Goal: Information Seeking & Learning: Find specific fact

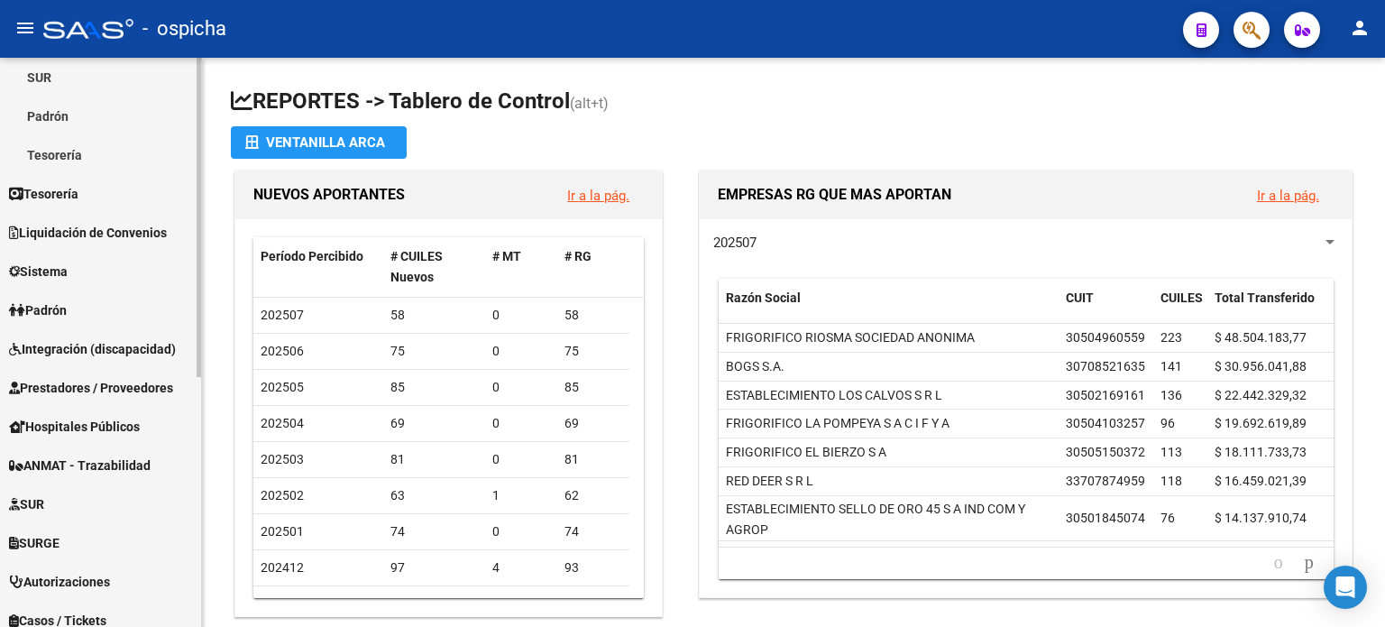
scroll to position [271, 0]
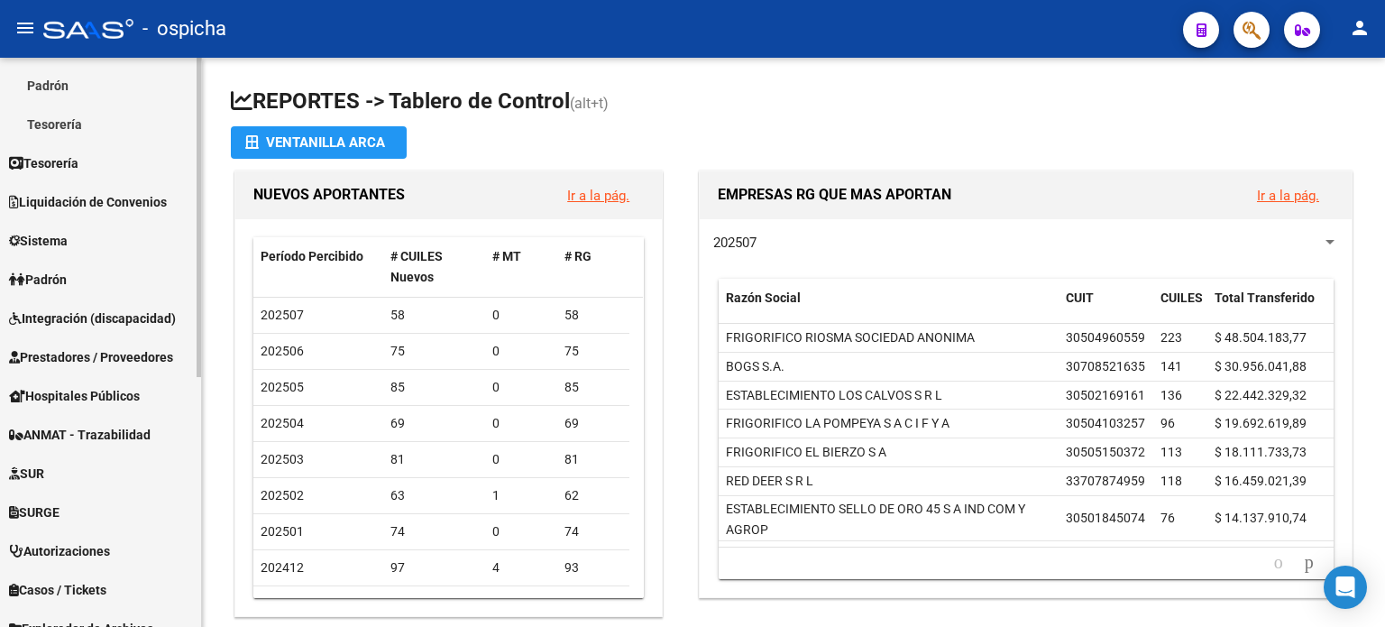
click at [51, 288] on span "Padrón" at bounding box center [38, 280] width 58 height 20
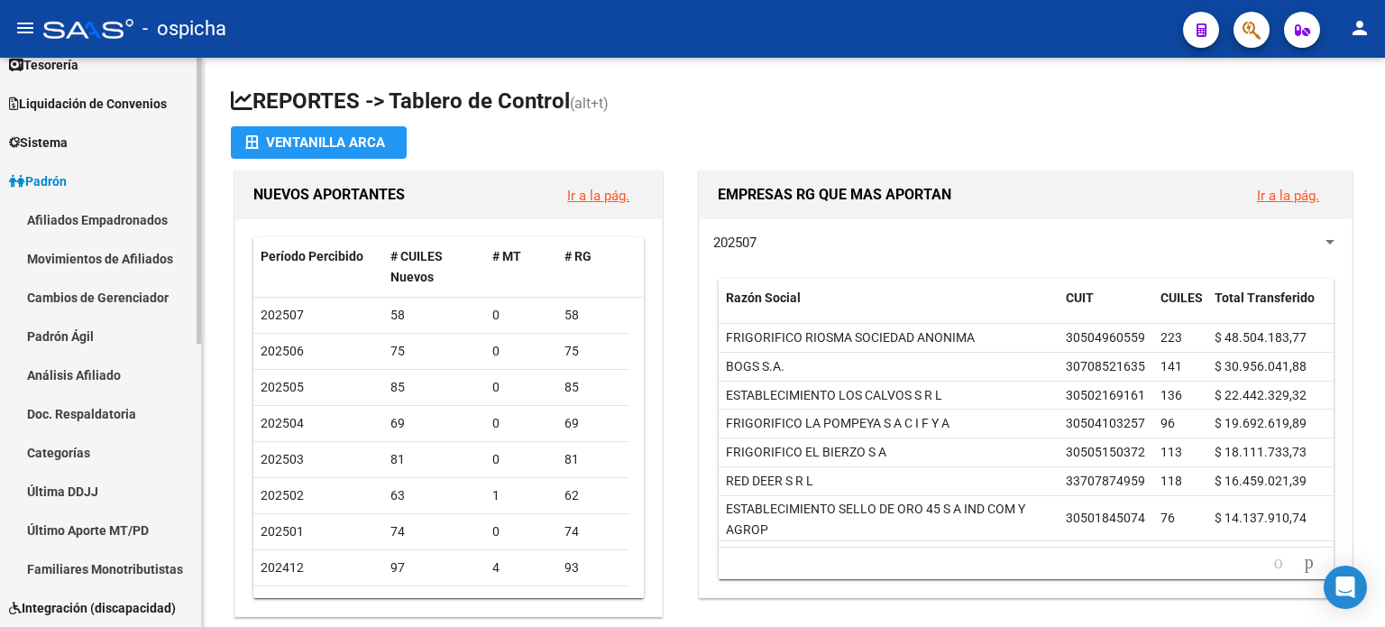
scroll to position [90, 0]
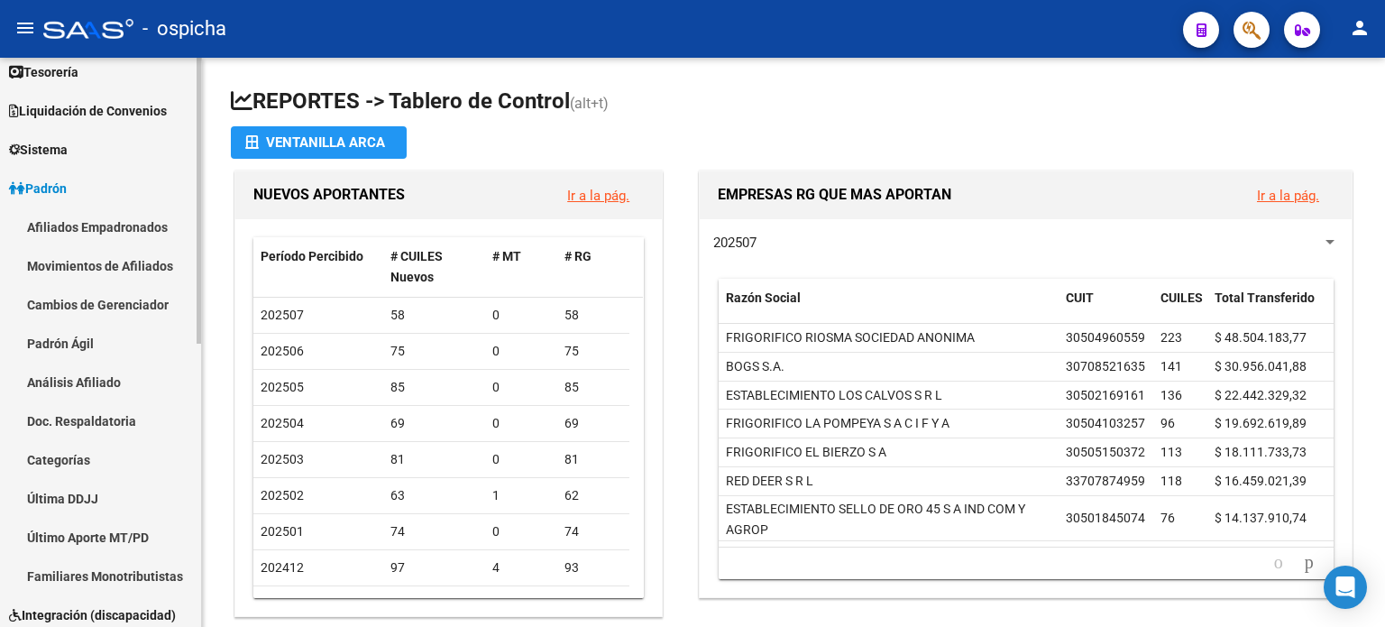
click at [69, 228] on link "Afiliados Empadronados" at bounding box center [100, 226] width 201 height 39
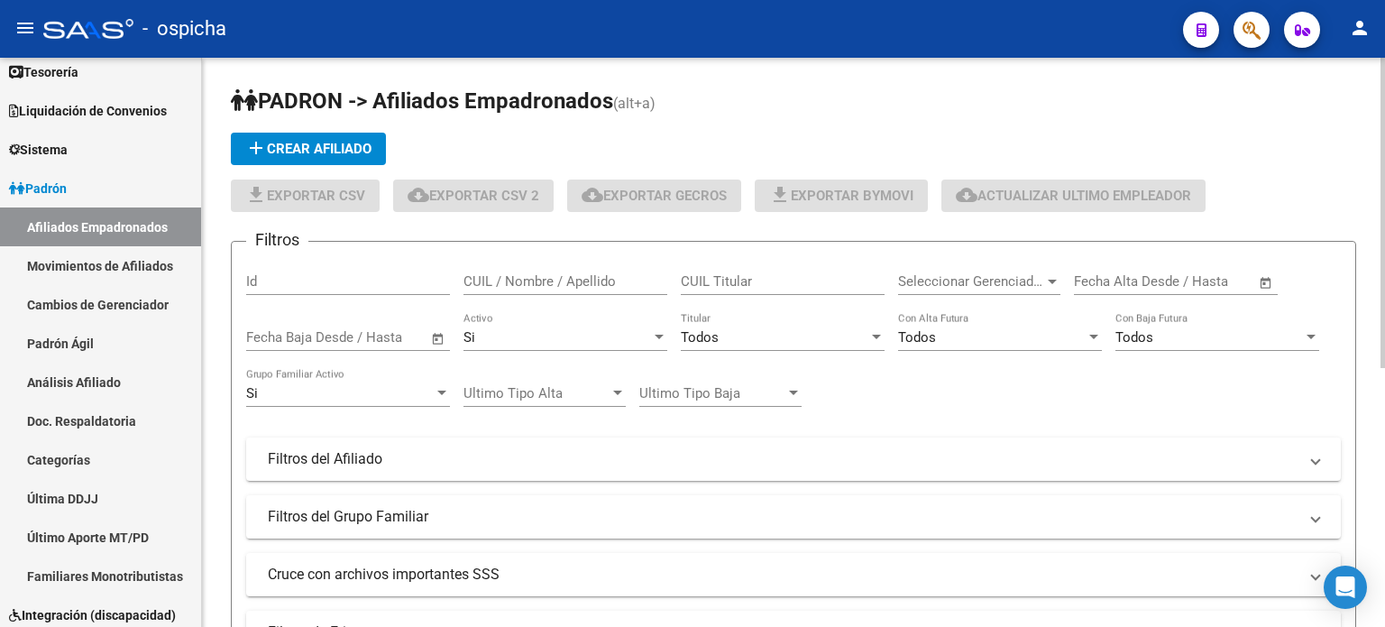
click at [495, 277] on input "CUIL / Nombre / Apellido" at bounding box center [566, 281] width 204 height 16
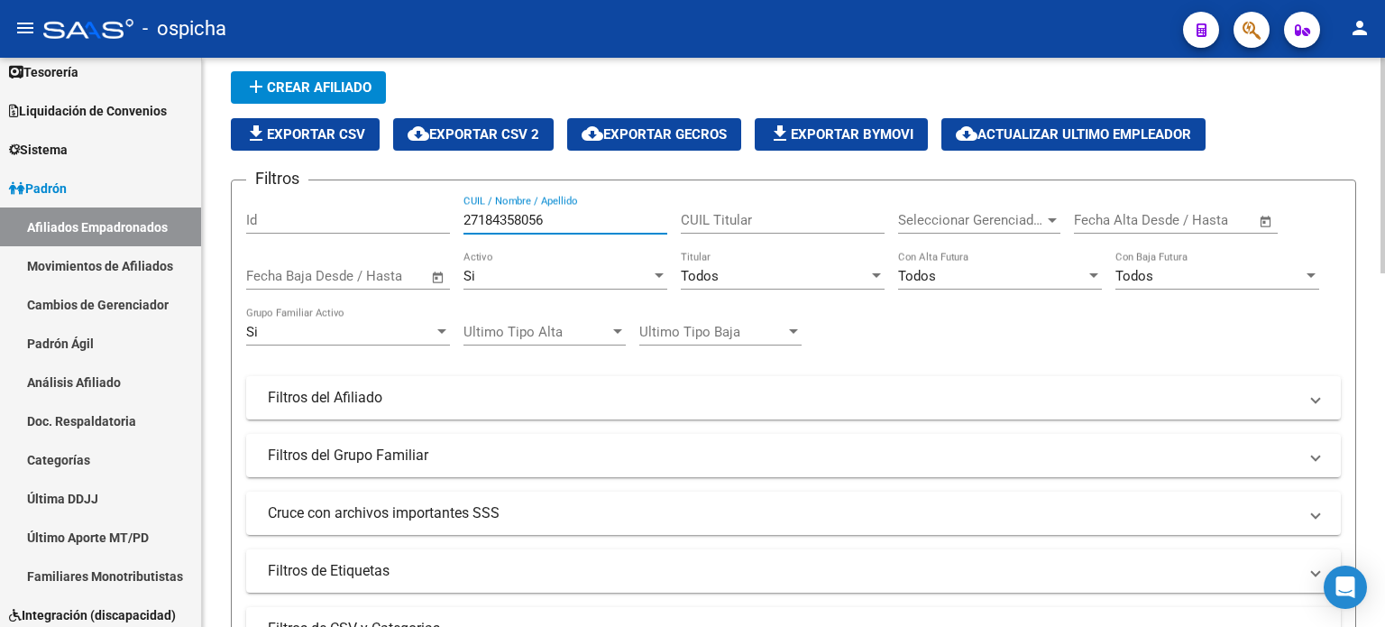
scroll to position [180, 0]
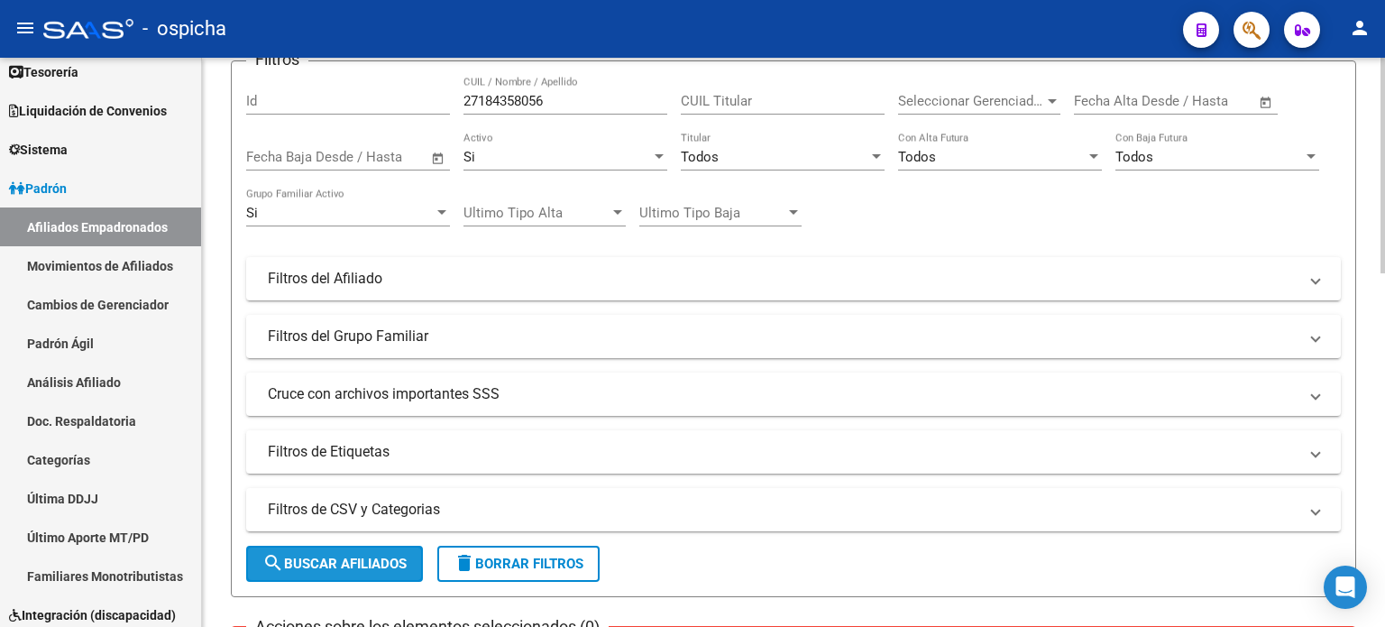
click at [371, 558] on span "search Buscar Afiliados" at bounding box center [334, 564] width 144 height 16
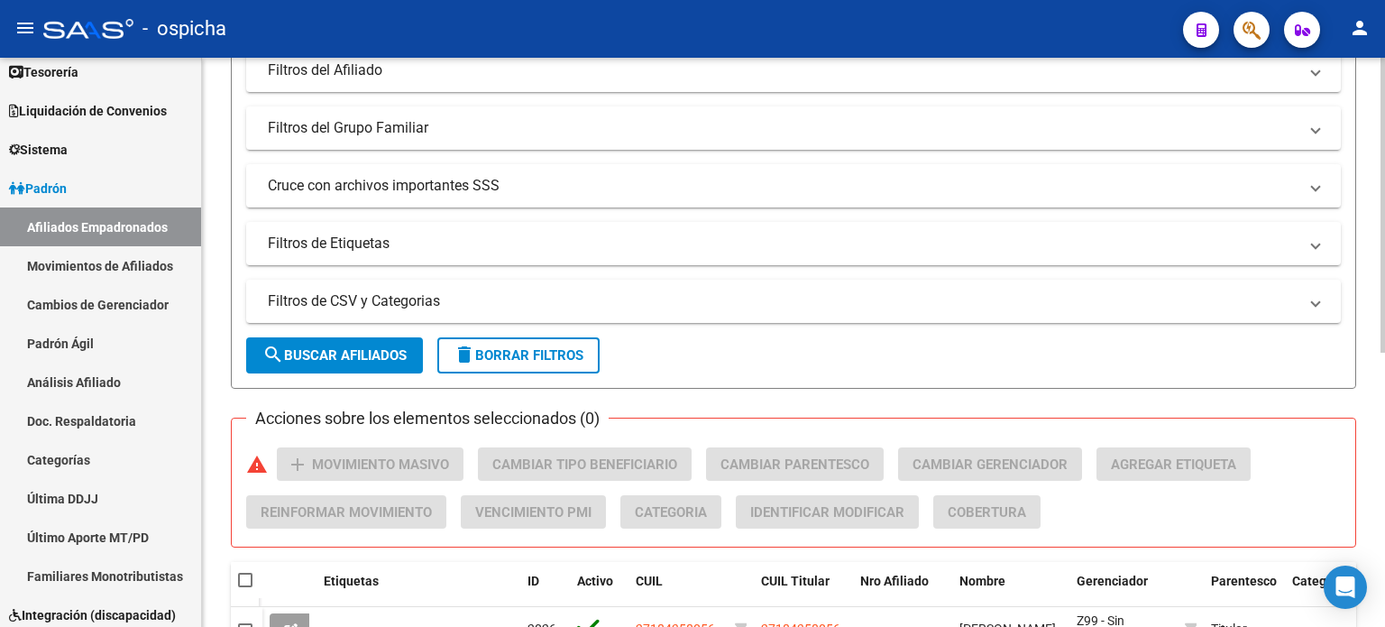
scroll to position [451, 0]
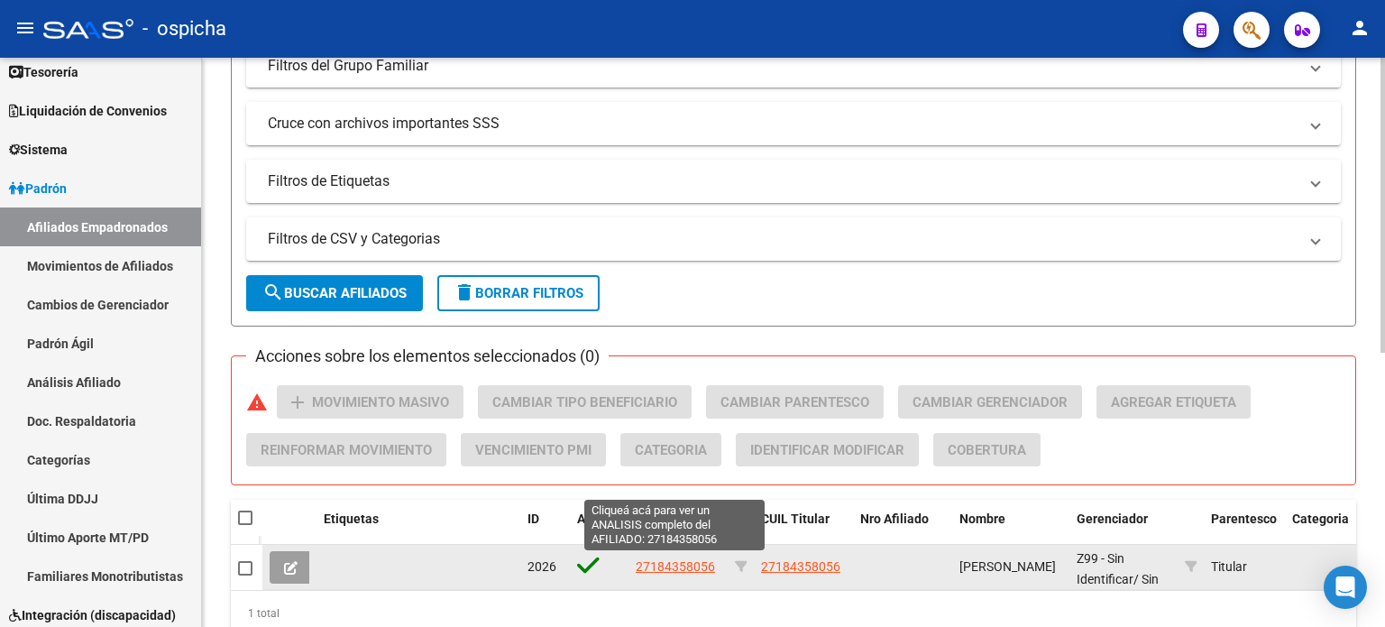
click at [696, 562] on span "27184358056" at bounding box center [675, 566] width 79 height 14
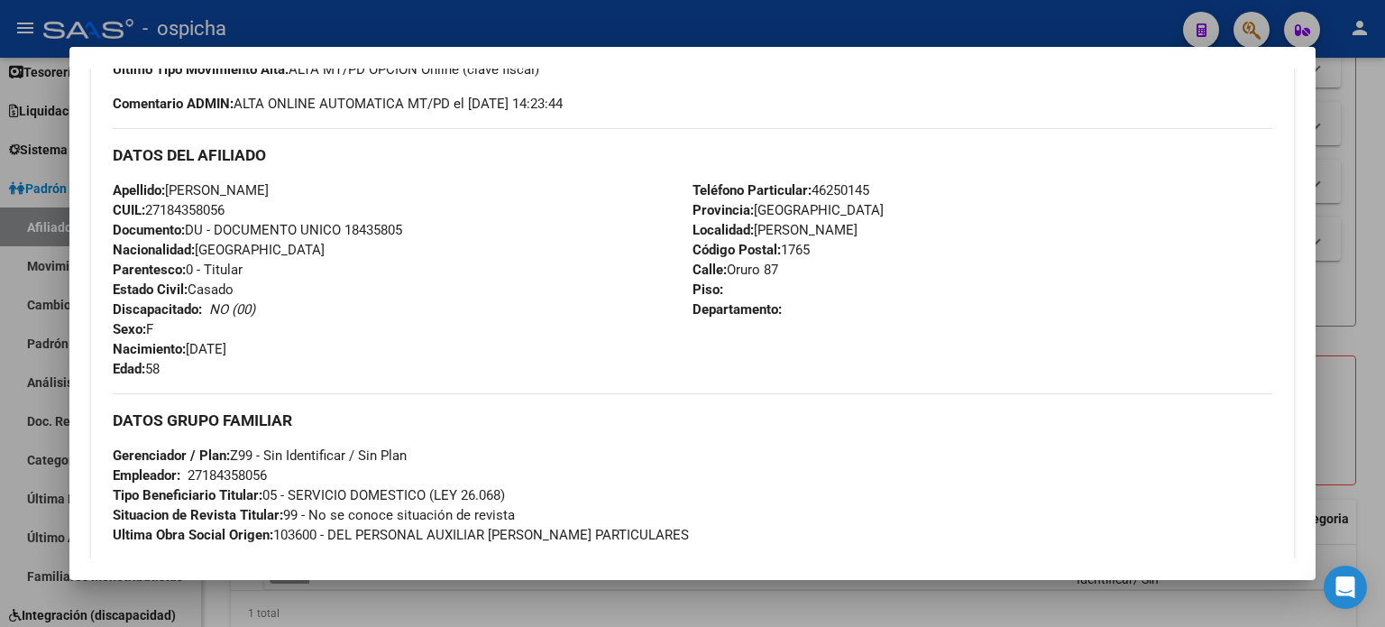
scroll to position [541, 0]
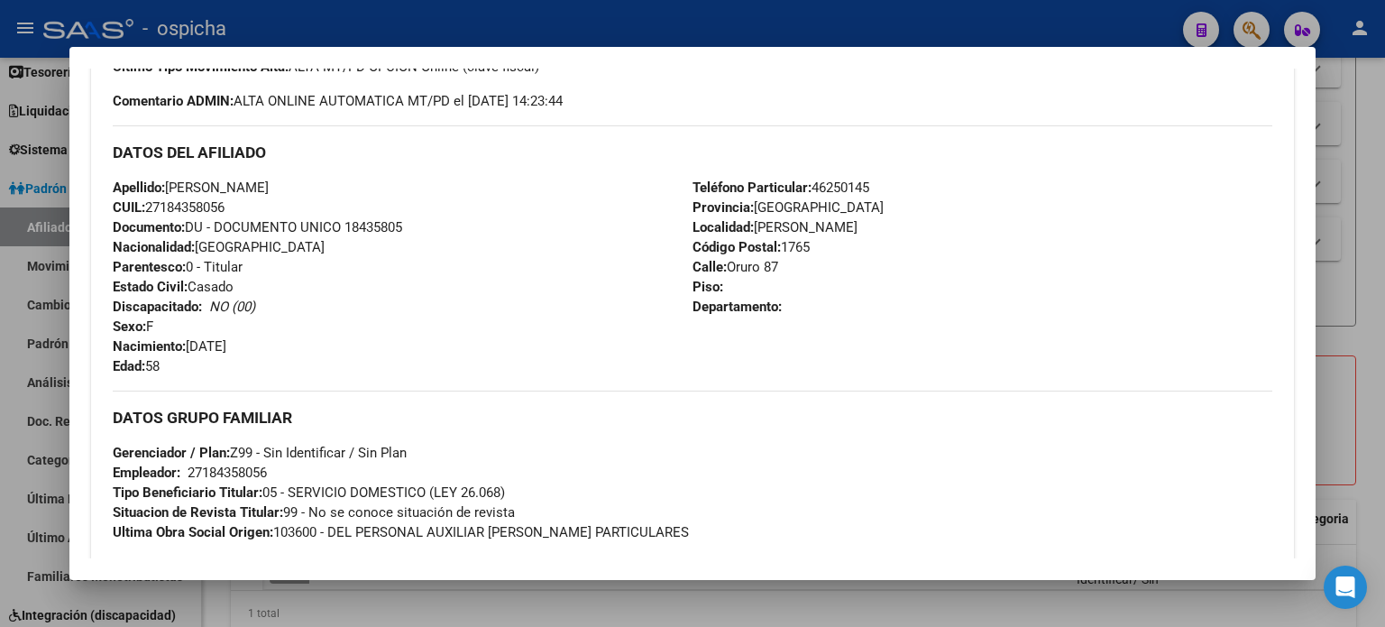
drag, startPoint x: 114, startPoint y: 148, endPoint x: 822, endPoint y: 348, distance: 735.8
click at [822, 347] on div "DATOS DEL AFILIADO Apellido: [PERSON_NAME] CUIL: 27184358056 Documento: DU - DO…" at bounding box center [693, 250] width 1160 height 251
copy div "DATOS DEL AFILIADO Apellido: [PERSON_NAME] CUIL: 27184358056 Documento: DU - DO…"
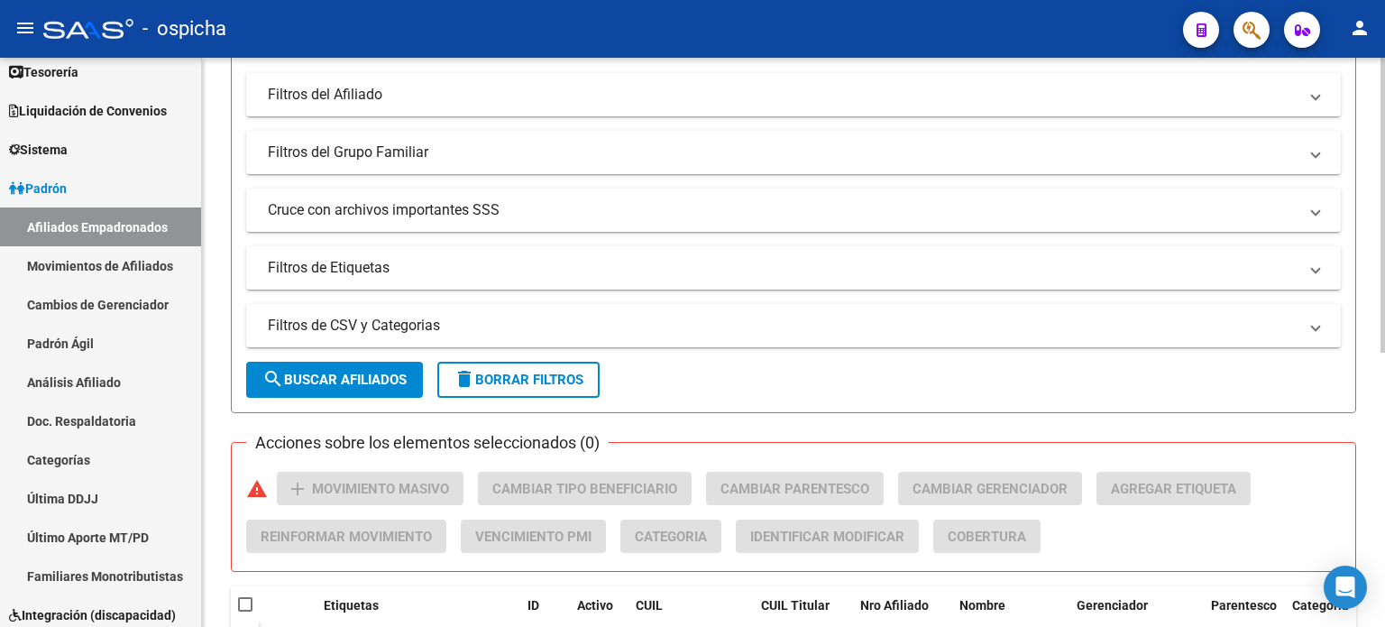
scroll to position [0, 0]
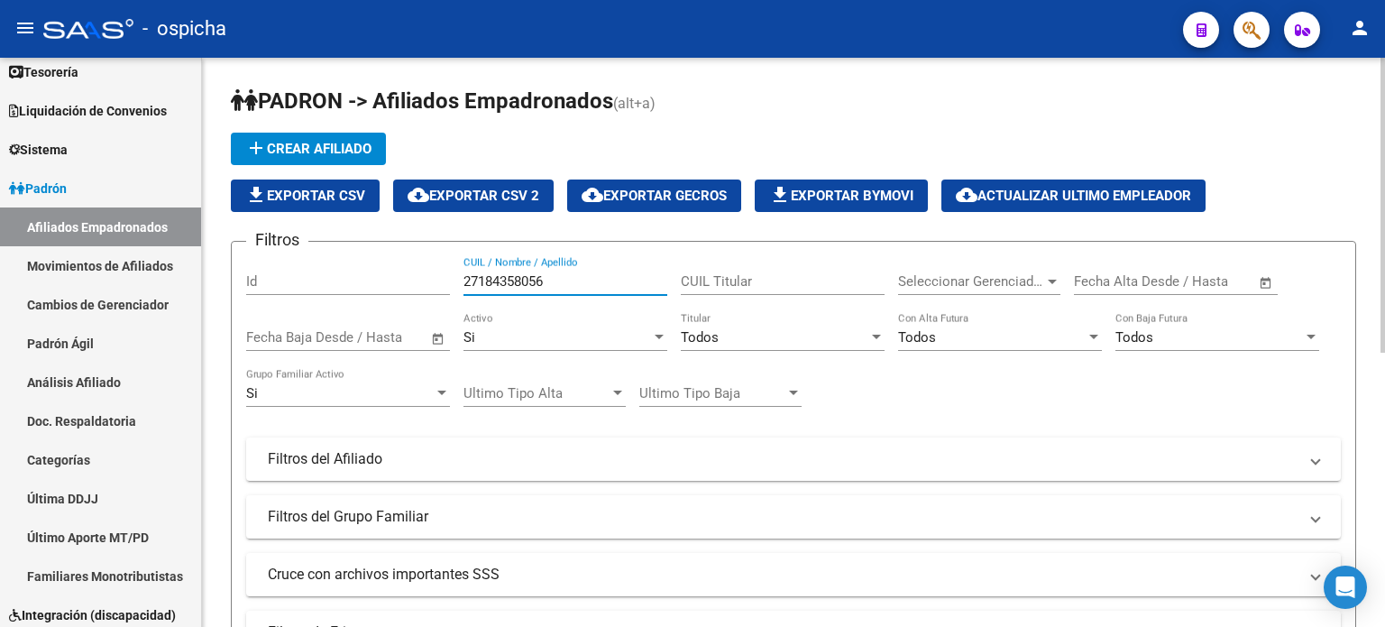
drag, startPoint x: 558, startPoint y: 273, endPoint x: 412, endPoint y: 273, distance: 146.1
click at [412, 273] on div "Filtros Id 27184358056 CUIL / Nombre / Apellido CUIL Titular Seleccionar Gerenc…" at bounding box center [793, 455] width 1095 height 398
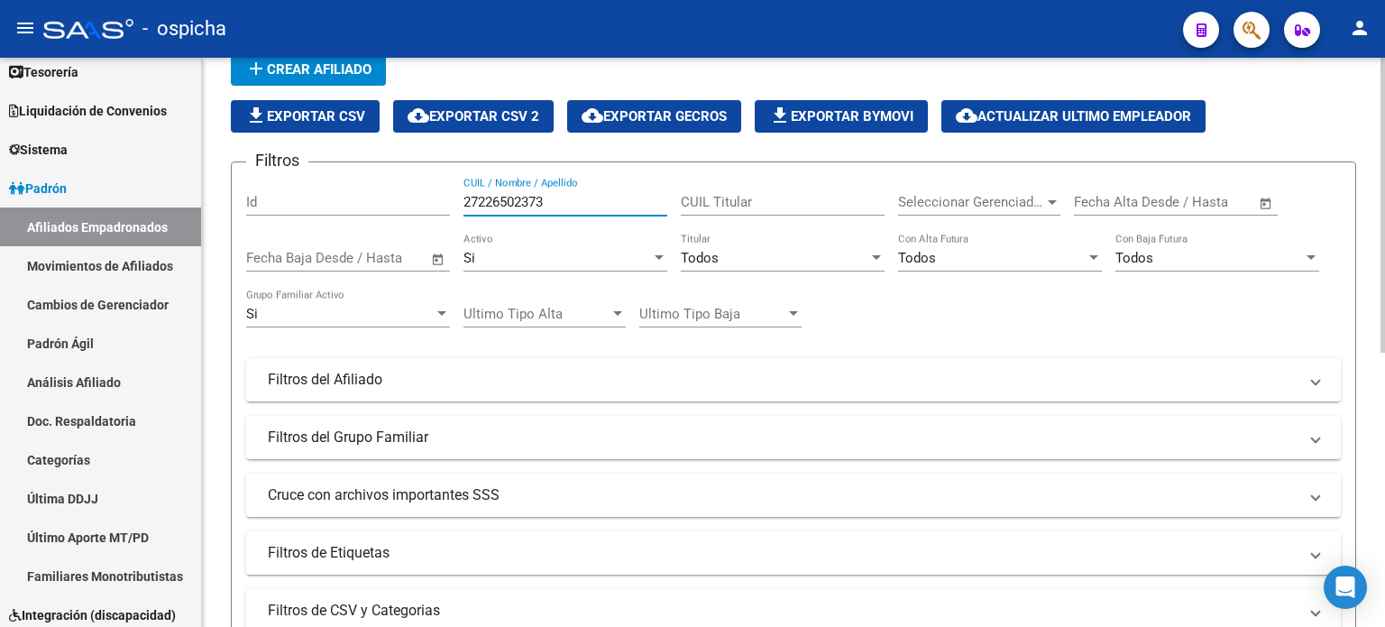
scroll to position [180, 0]
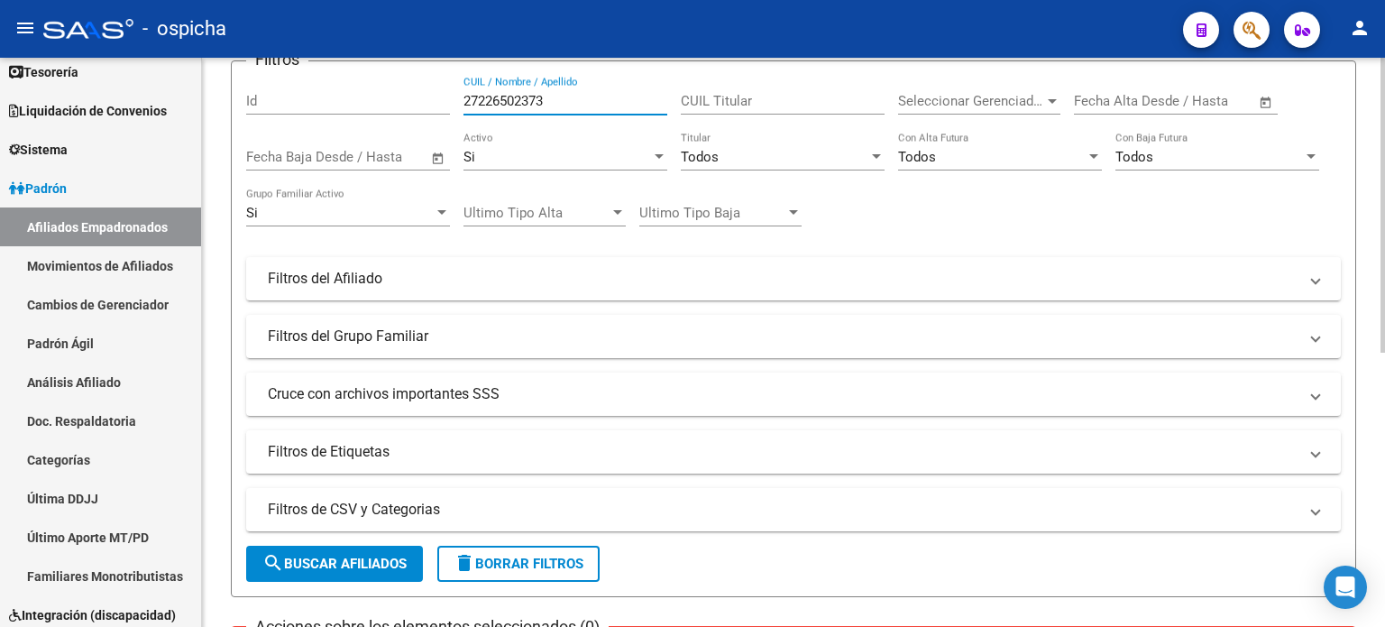
type input "27226502373"
click at [325, 560] on span "search Buscar Afiliados" at bounding box center [334, 564] width 144 height 16
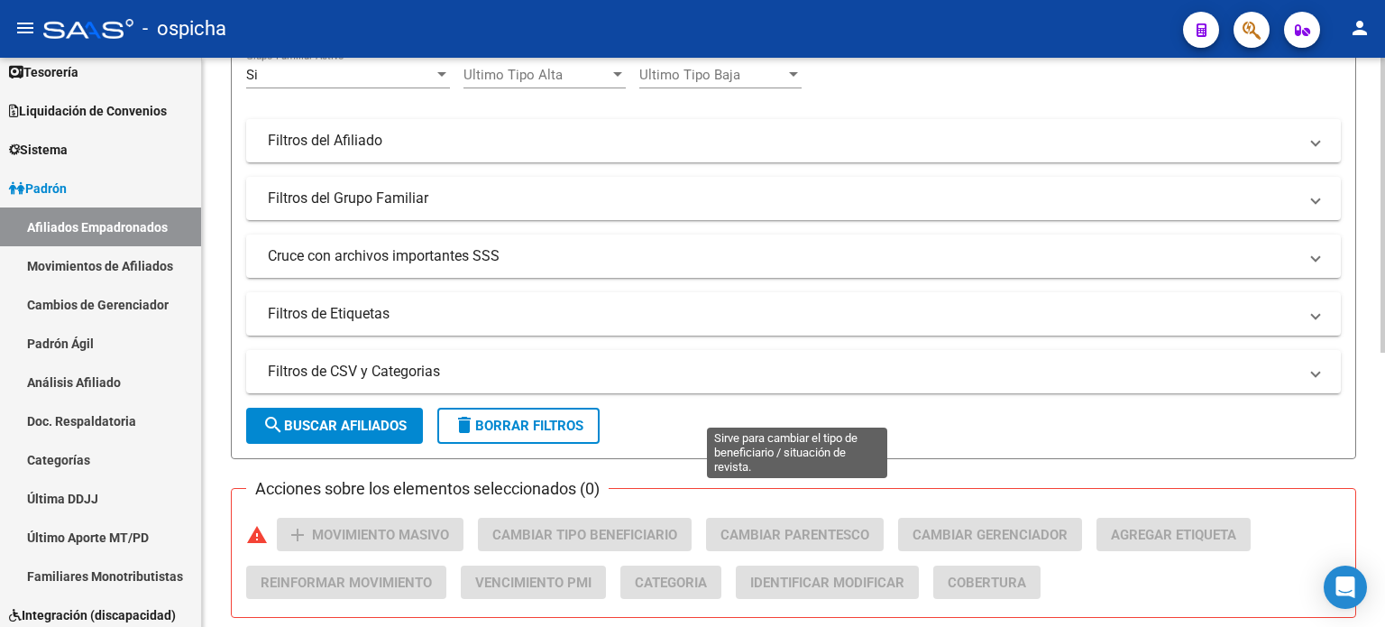
scroll to position [451, 0]
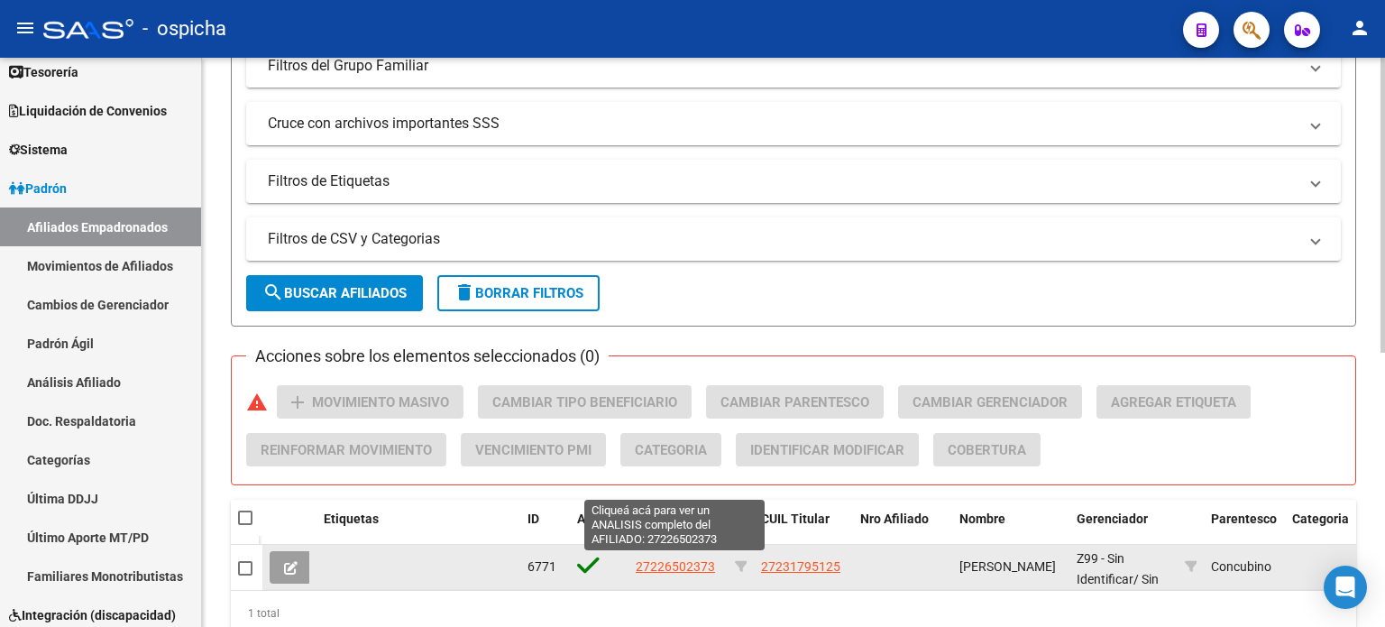
click at [682, 559] on span "27226502373" at bounding box center [675, 566] width 79 height 14
type textarea "27226502373"
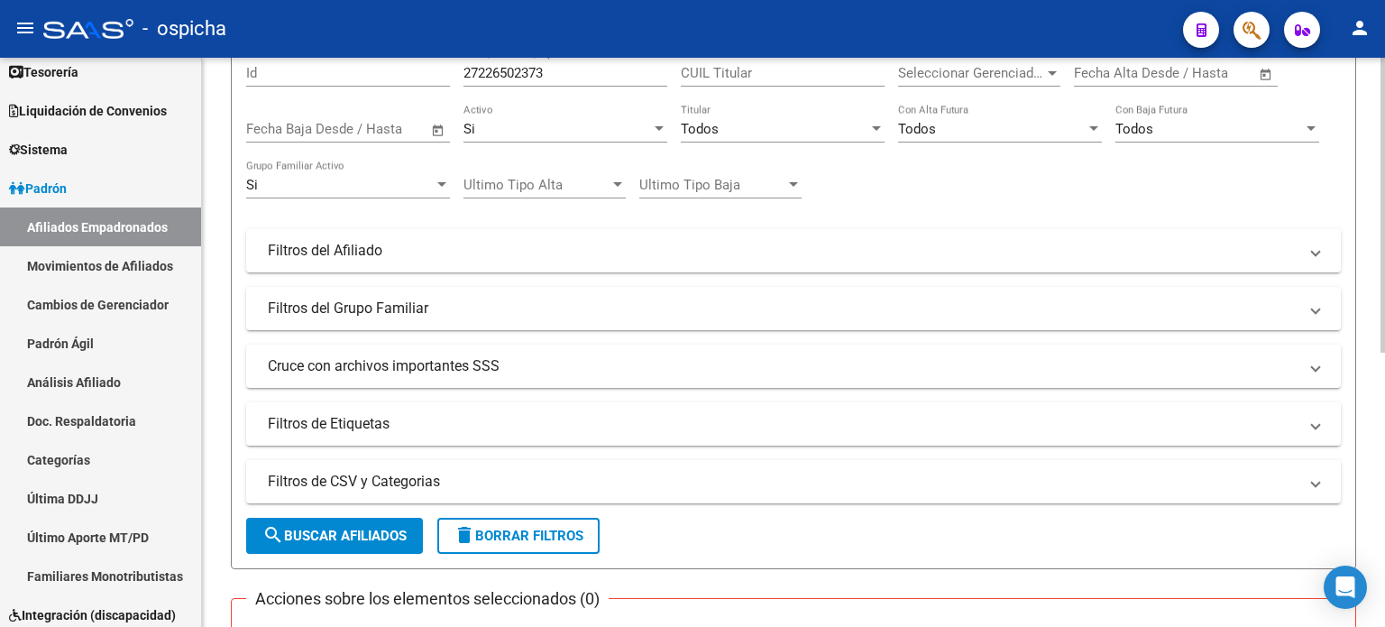
scroll to position [0, 0]
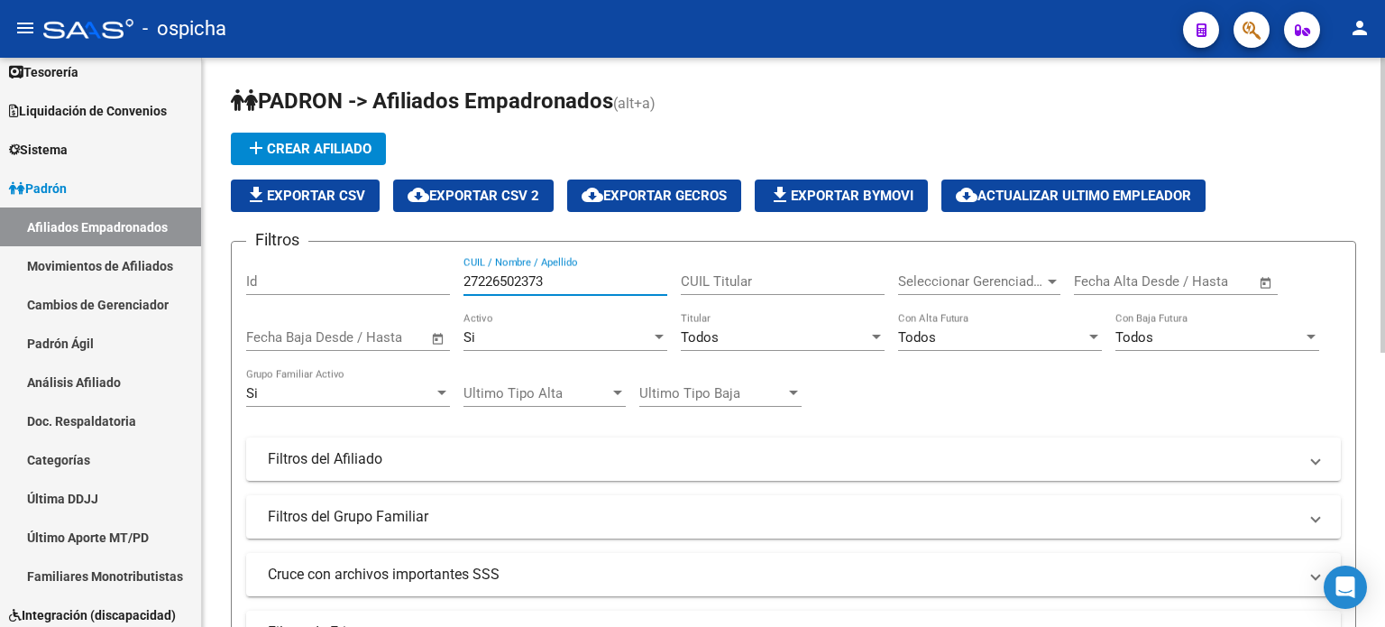
click at [559, 275] on input "27226502373" at bounding box center [566, 281] width 204 height 16
drag, startPoint x: 559, startPoint y: 278, endPoint x: 462, endPoint y: 277, distance: 97.4
click at [462, 277] on div "Filtros Id 27226502373 CUIL / Nombre / Apellido CUIL Titular Seleccionar Gerenc…" at bounding box center [793, 455] width 1095 height 398
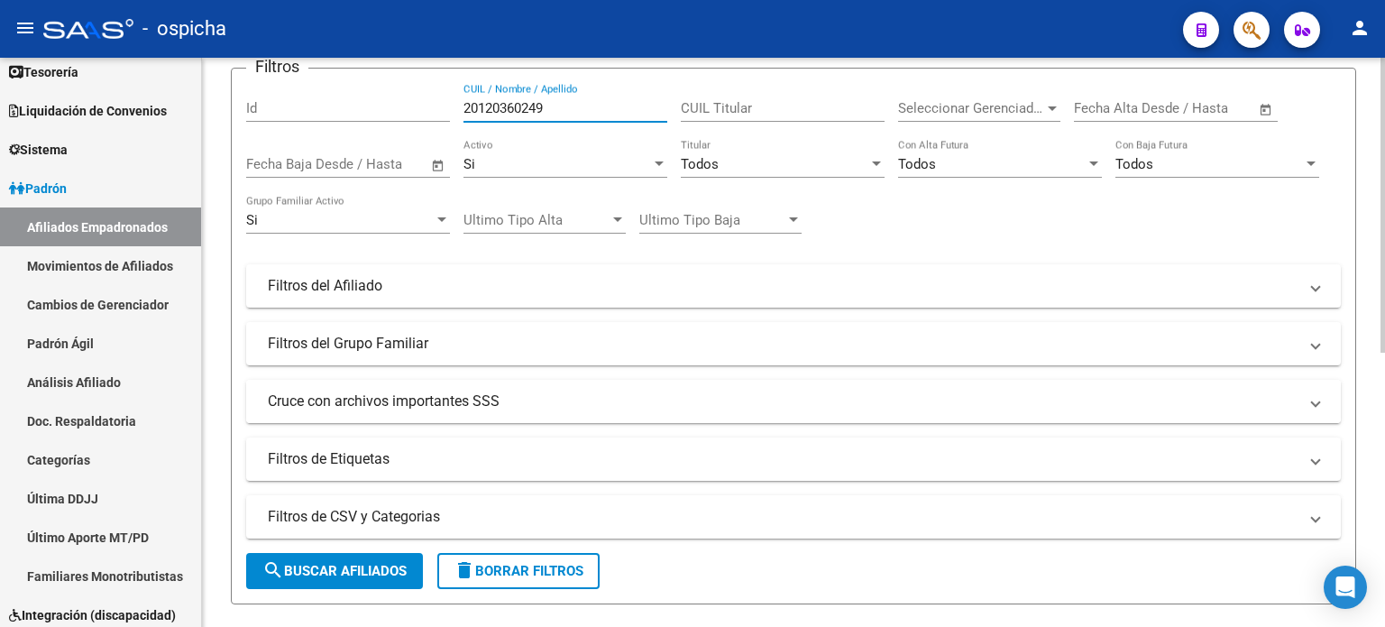
scroll to position [271, 0]
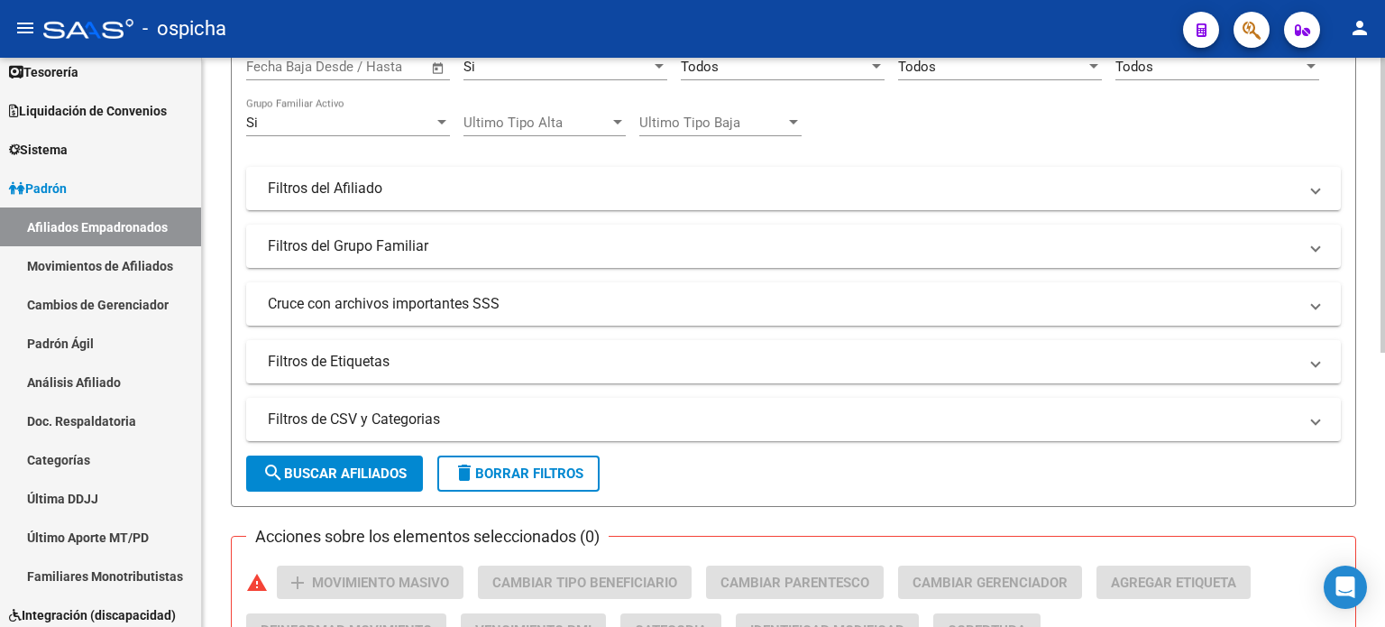
type input "20120360249"
click at [370, 478] on span "search Buscar Afiliados" at bounding box center [334, 473] width 144 height 16
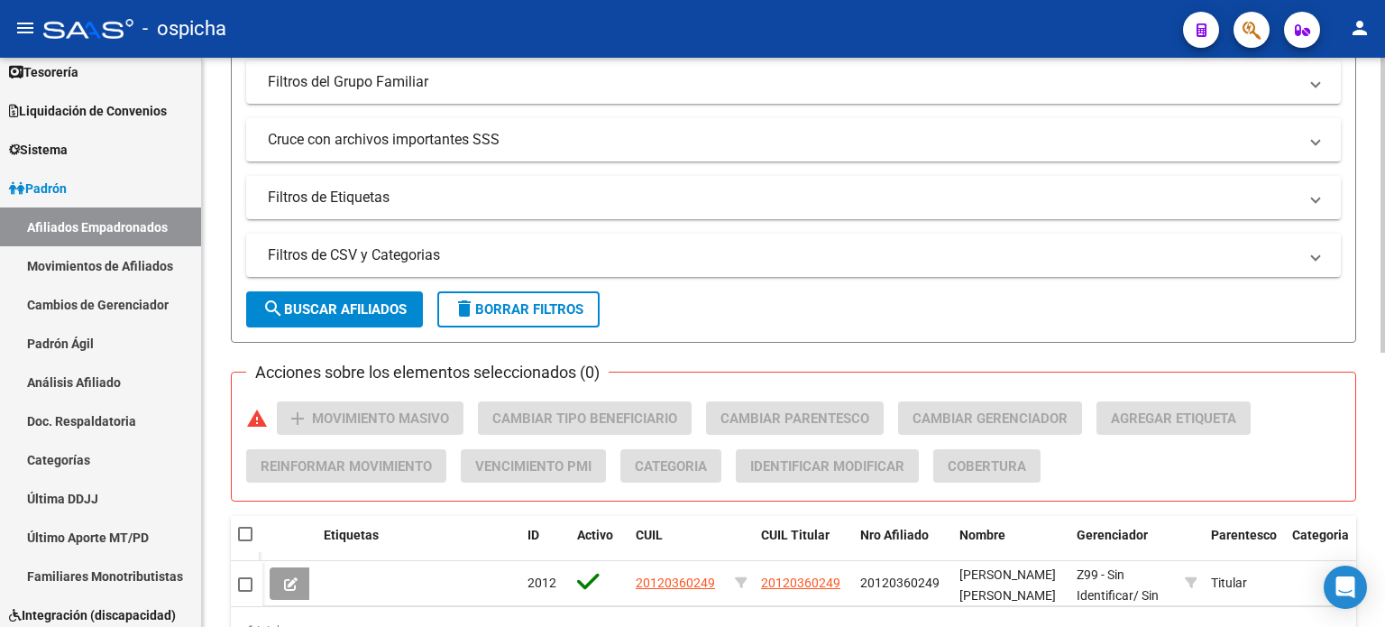
scroll to position [529, 0]
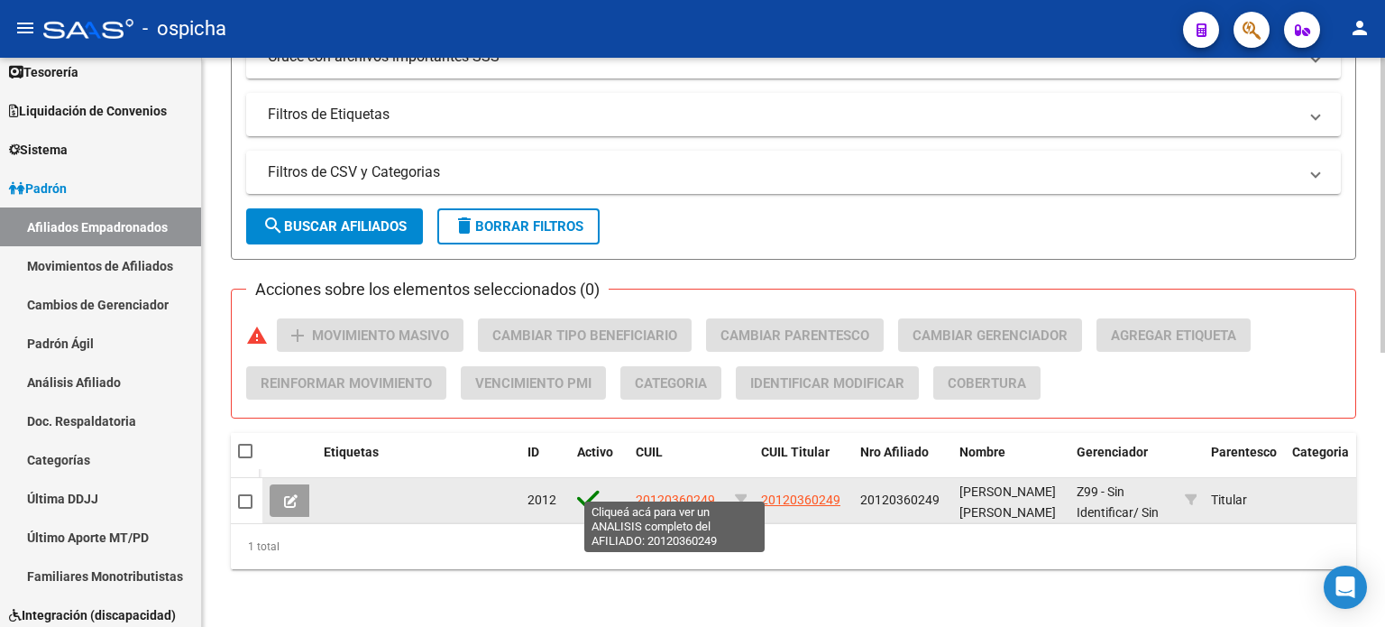
click at [676, 492] on span "20120360249" at bounding box center [675, 499] width 79 height 14
type textarea "20120360249"
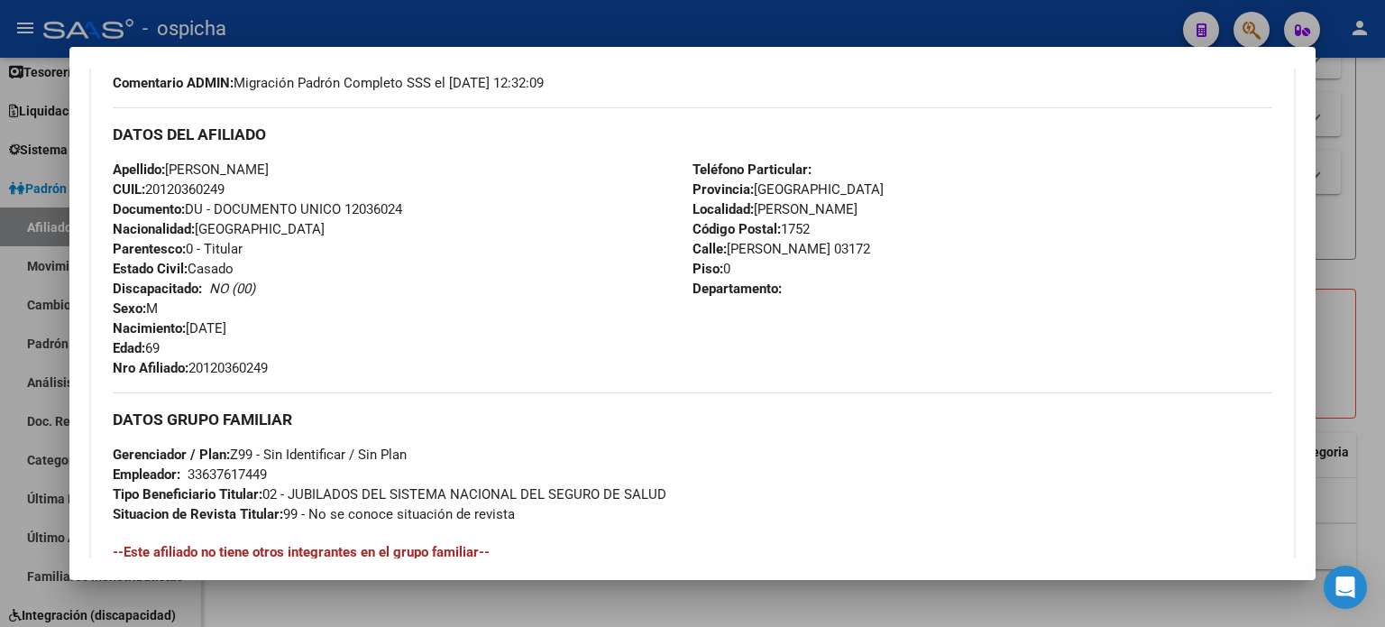
scroll to position [541, 0]
drag, startPoint x: 113, startPoint y: 131, endPoint x: 843, endPoint y: 309, distance: 752.1
click at [843, 309] on div "DATOS DEL AFILIADO Apellido: [PERSON_NAME] CUIL: 20120360249 Documento: DU - DO…" at bounding box center [693, 241] width 1160 height 271
copy div "DATOS DEL AFILIADO Apellido: [PERSON_NAME] CUIL: 20120360249 Documento: DU - DO…"
